Goal: Information Seeking & Learning: Learn about a topic

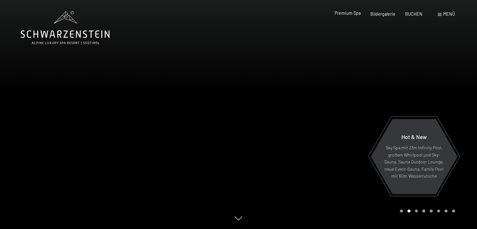
click at [350, 12] on span "Premium Spa" at bounding box center [347, 12] width 26 height 5
drag, startPoint x: 327, startPoint y: 76, endPoint x: 292, endPoint y: 112, distance: 49.4
click at [292, 113] on div at bounding box center [357, 114] width 238 height 229
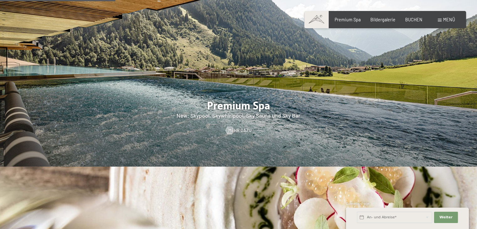
scroll to position [784, 0]
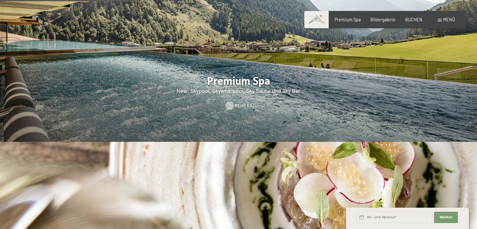
click at [243, 102] on span "Mehr dazu" at bounding box center [245, 105] width 23 height 6
click at [242, 102] on span "Mehr dazu" at bounding box center [245, 105] width 23 height 6
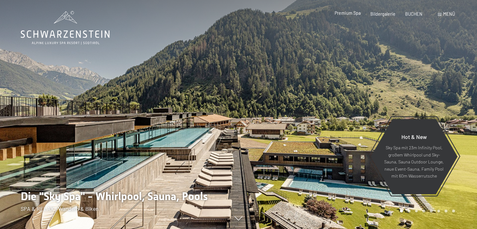
click at [347, 14] on span "Premium Spa" at bounding box center [347, 12] width 26 height 5
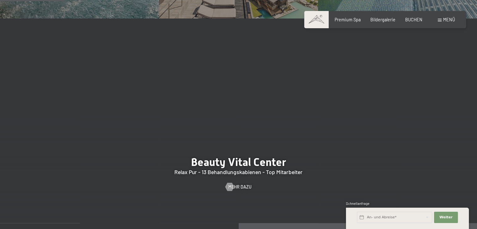
scroll to position [564, 0]
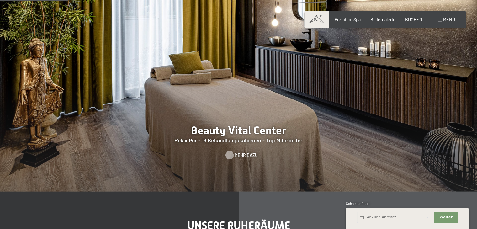
click at [238, 158] on span "Mehr dazu" at bounding box center [245, 155] width 23 height 6
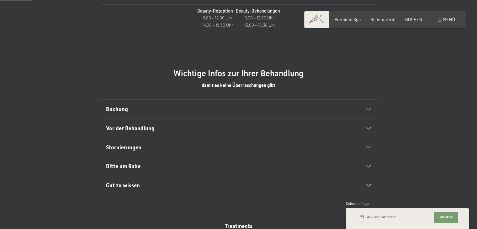
scroll to position [313, 0]
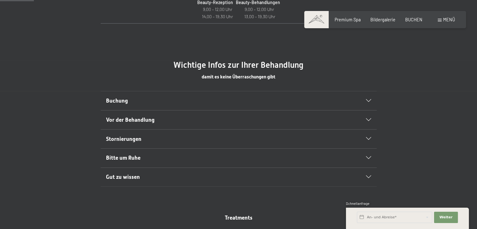
click at [370, 100] on icon at bounding box center [368, 100] width 5 height 3
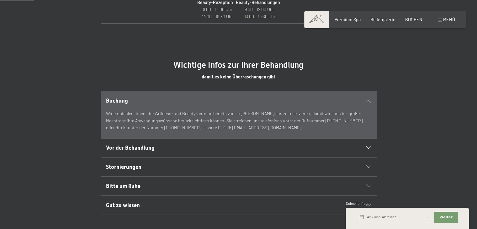
click at [370, 100] on icon at bounding box center [368, 100] width 5 height 3
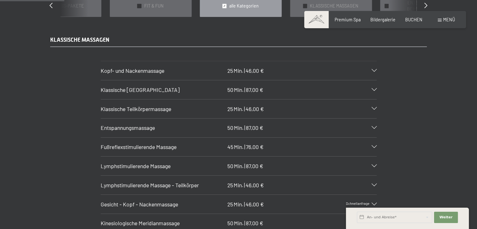
scroll to position [595, 0]
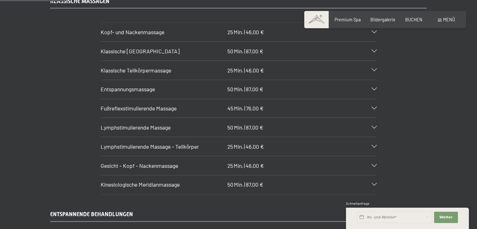
click at [374, 88] on icon at bounding box center [373, 89] width 5 height 3
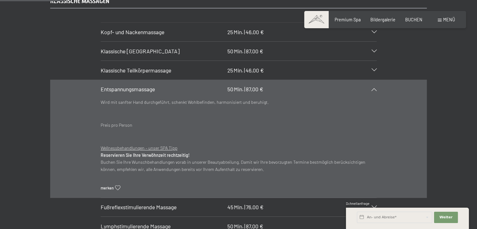
click at [374, 88] on div at bounding box center [370, 89] width 12 height 3
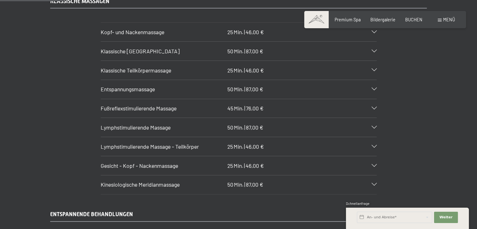
click at [376, 126] on icon at bounding box center [373, 127] width 5 height 3
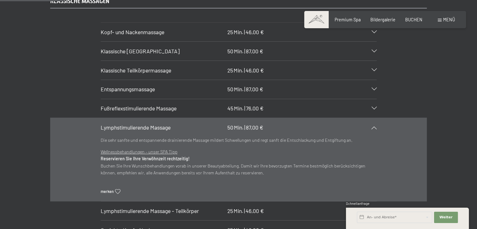
click at [376, 126] on icon at bounding box center [373, 127] width 5 height 3
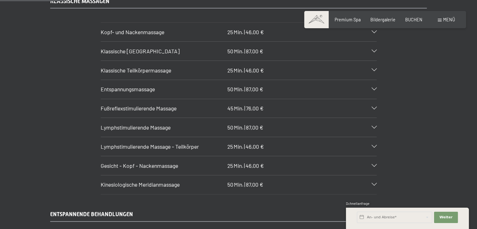
click at [375, 175] on div "Kinesiologische Meridianmassage 50 Min. | 87,00 €" at bounding box center [239, 184] width 276 height 19
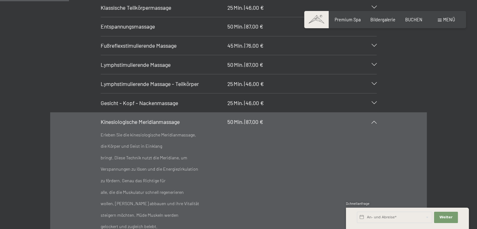
scroll to position [689, 0]
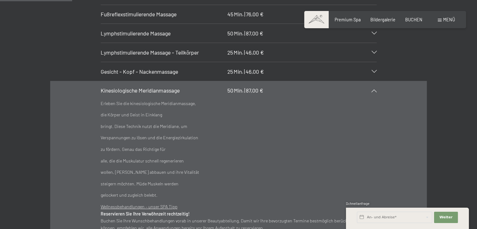
click at [374, 89] on icon at bounding box center [373, 90] width 5 height 3
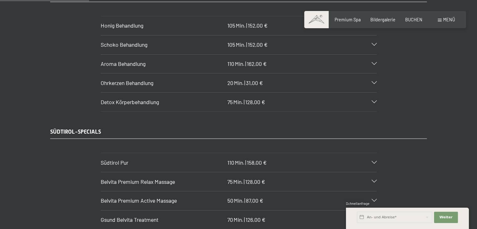
scroll to position [846, 0]
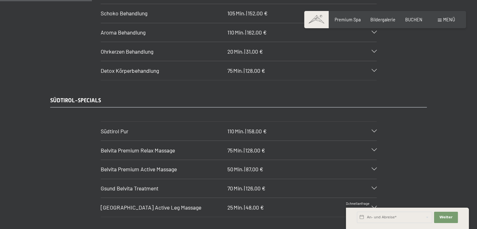
click at [375, 141] on div "Belvita Premium Relax Massage 75 Min. | 128,00 €" at bounding box center [239, 150] width 276 height 19
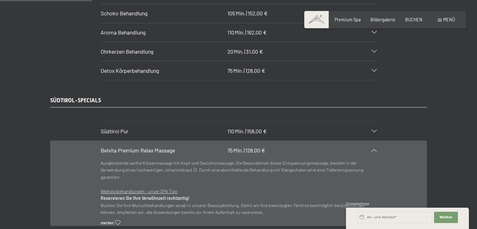
click at [375, 141] on div "Belvita Premium Relax Massage 75 Min. | 128,00 €" at bounding box center [239, 150] width 276 height 19
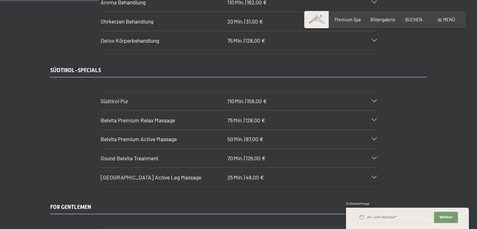
scroll to position [909, 0]
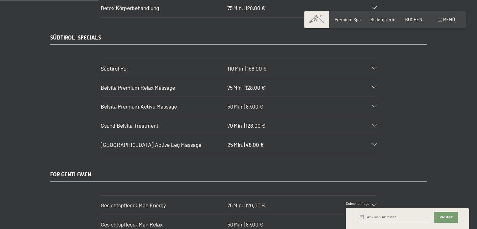
click at [374, 124] on icon at bounding box center [373, 125] width 5 height 3
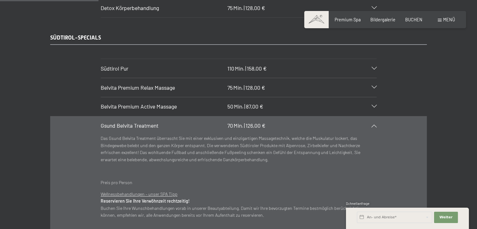
click at [374, 124] on icon at bounding box center [373, 125] width 5 height 3
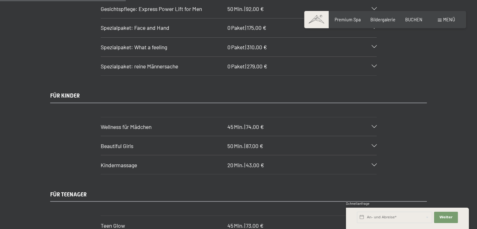
scroll to position [1160, 0]
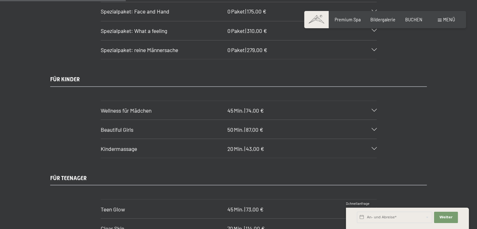
click at [374, 128] on icon at bounding box center [373, 129] width 5 height 3
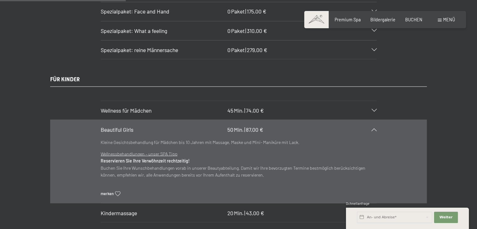
click at [374, 128] on icon at bounding box center [373, 129] width 5 height 3
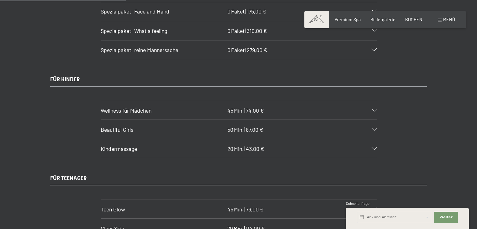
click at [372, 109] on icon at bounding box center [373, 110] width 5 height 3
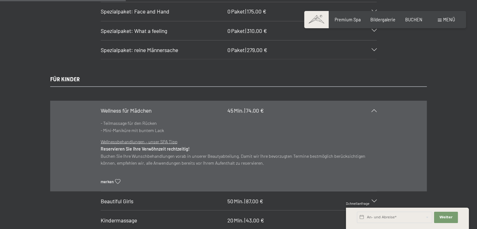
click at [372, 109] on icon at bounding box center [373, 110] width 5 height 3
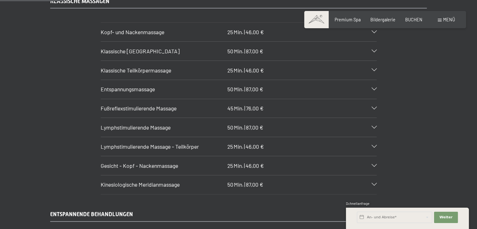
scroll to position [564, 0]
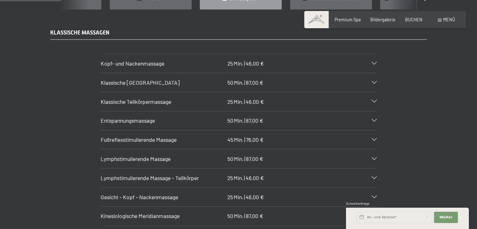
click at [375, 119] on icon at bounding box center [373, 120] width 5 height 3
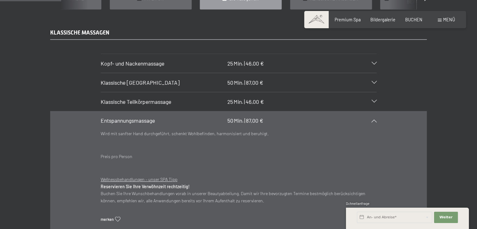
click at [375, 119] on icon at bounding box center [373, 120] width 5 height 3
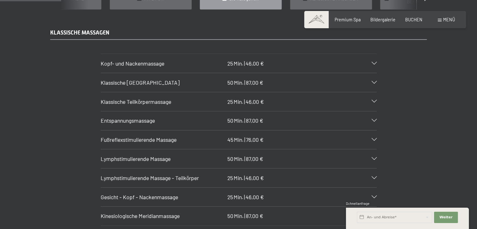
click at [372, 81] on icon at bounding box center [373, 82] width 5 height 3
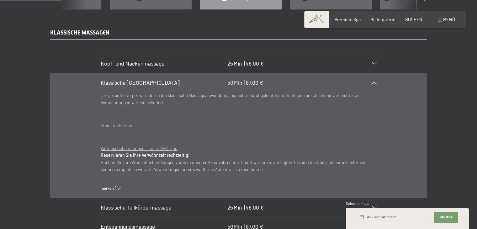
click at [372, 81] on icon at bounding box center [373, 82] width 5 height 3
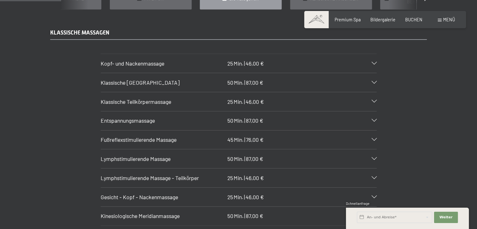
click at [374, 119] on icon at bounding box center [373, 120] width 5 height 3
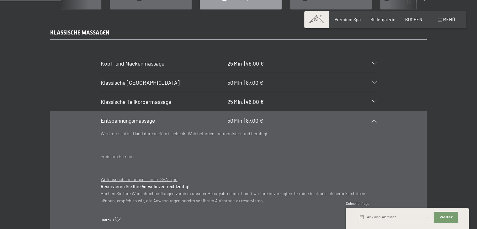
click at [374, 119] on icon at bounding box center [373, 120] width 5 height 3
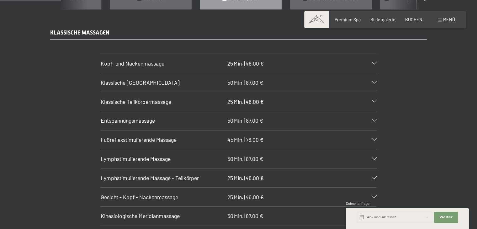
click at [372, 157] on icon at bounding box center [373, 158] width 5 height 3
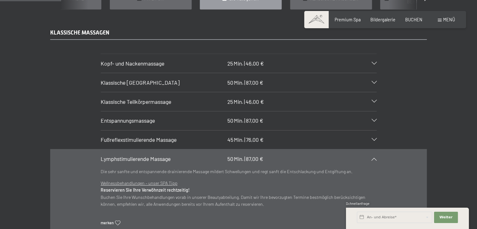
click at [372, 157] on icon at bounding box center [373, 158] width 5 height 3
